Goal: Task Accomplishment & Management: Use online tool/utility

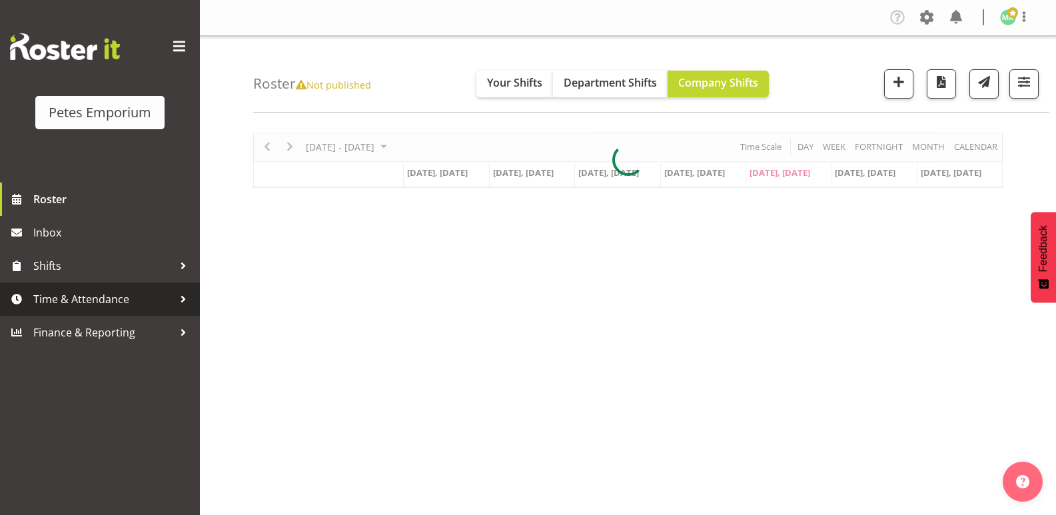
click at [154, 296] on span "Time & Attendance" at bounding box center [103, 299] width 140 height 20
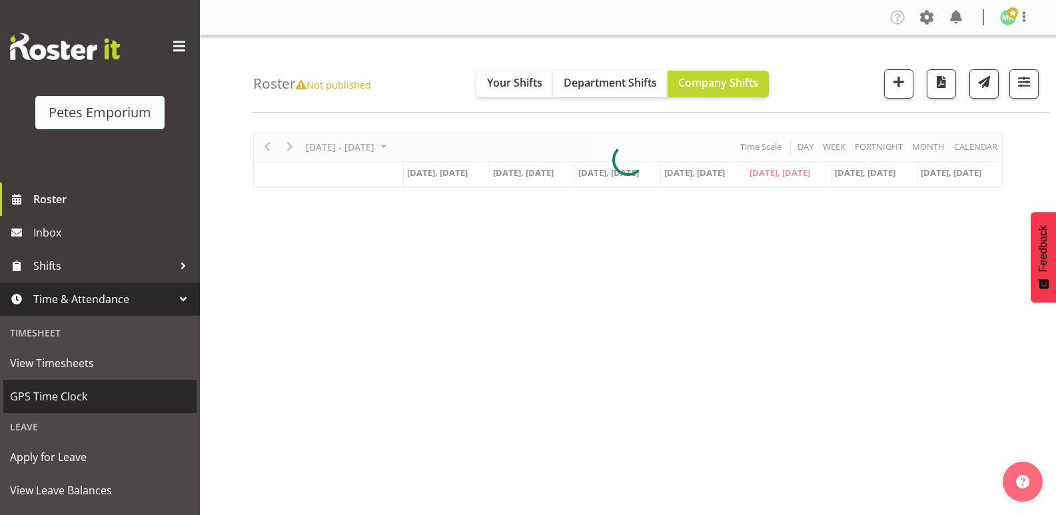
click at [115, 403] on span "GPS Time Clock" at bounding box center [100, 396] width 180 height 20
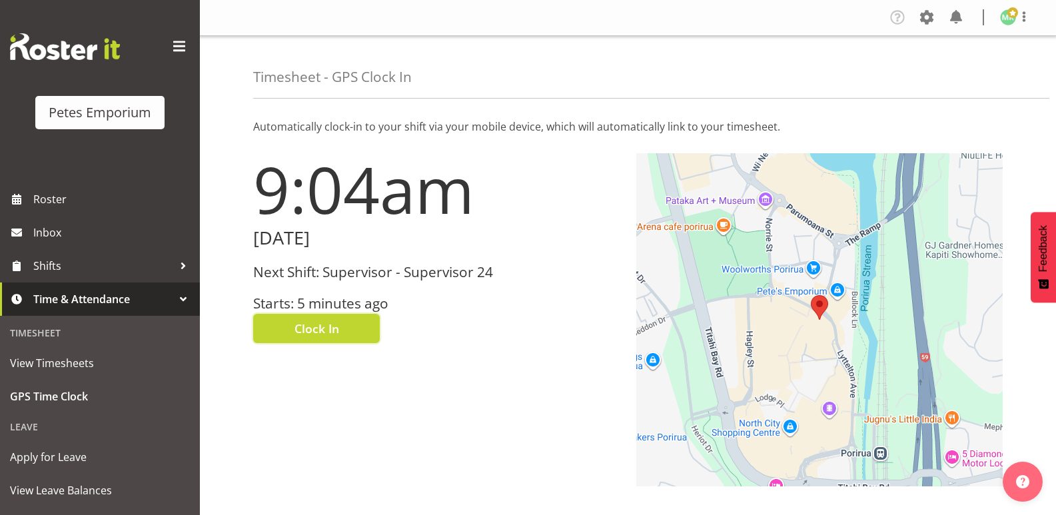
click at [338, 325] on span "Clock In" at bounding box center [316, 328] width 45 height 17
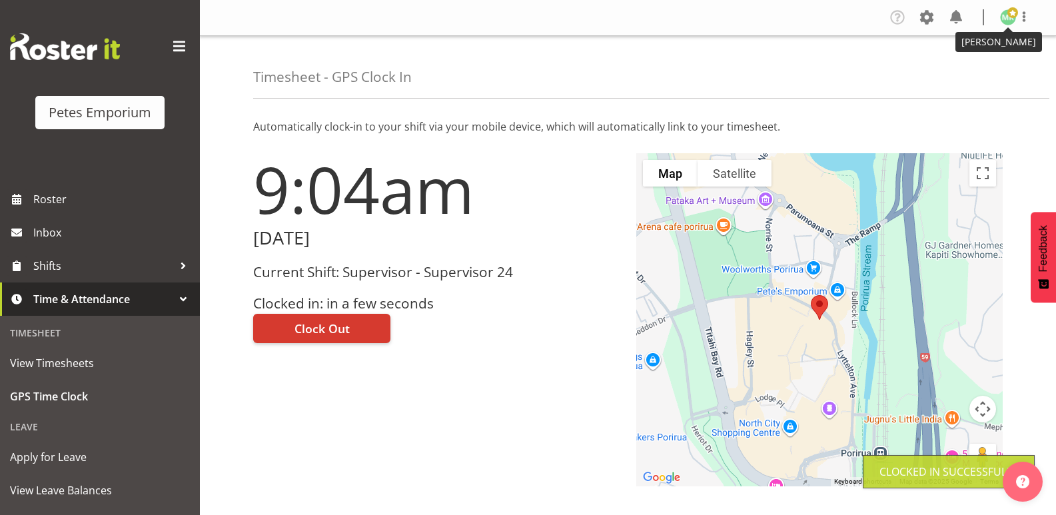
click at [1007, 16] on span at bounding box center [1012, 12] width 11 height 11
click at [959, 65] on link "Log Out" at bounding box center [968, 70] width 128 height 24
